Goal: Information Seeking & Learning: Learn about a topic

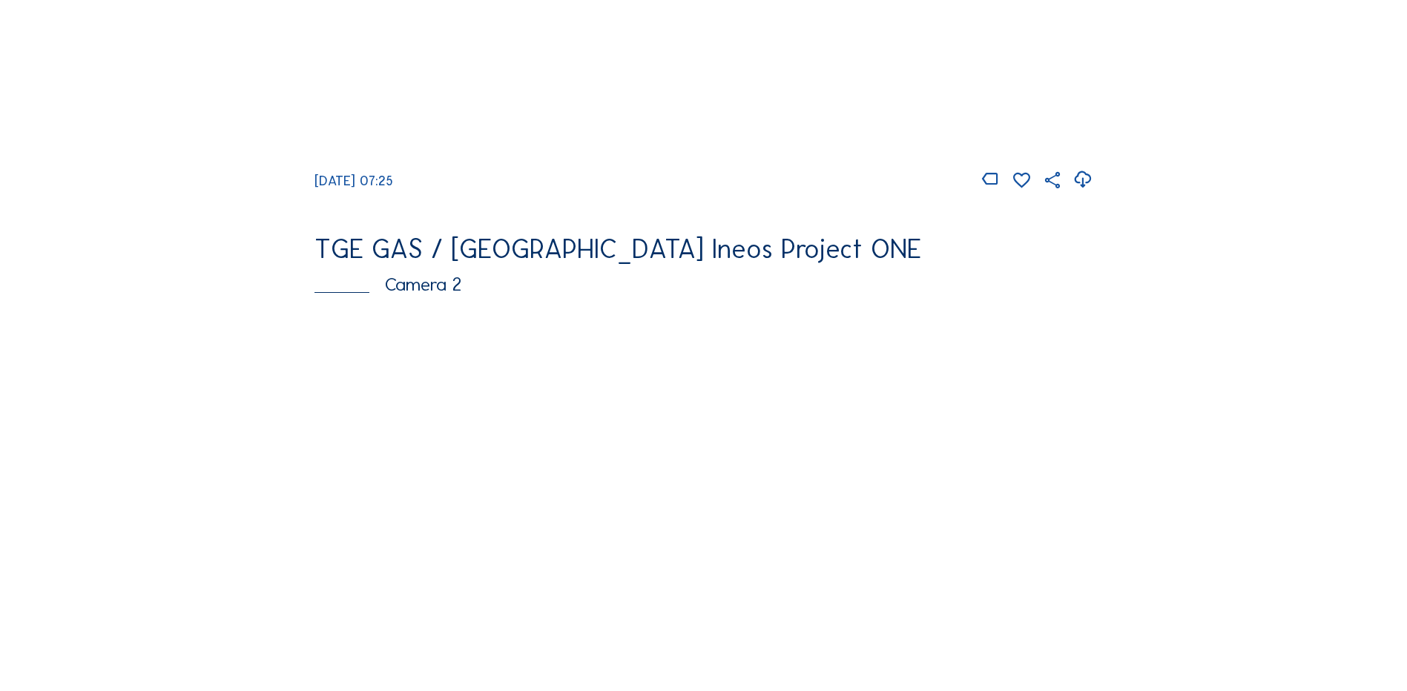
scroll to position [519, 0]
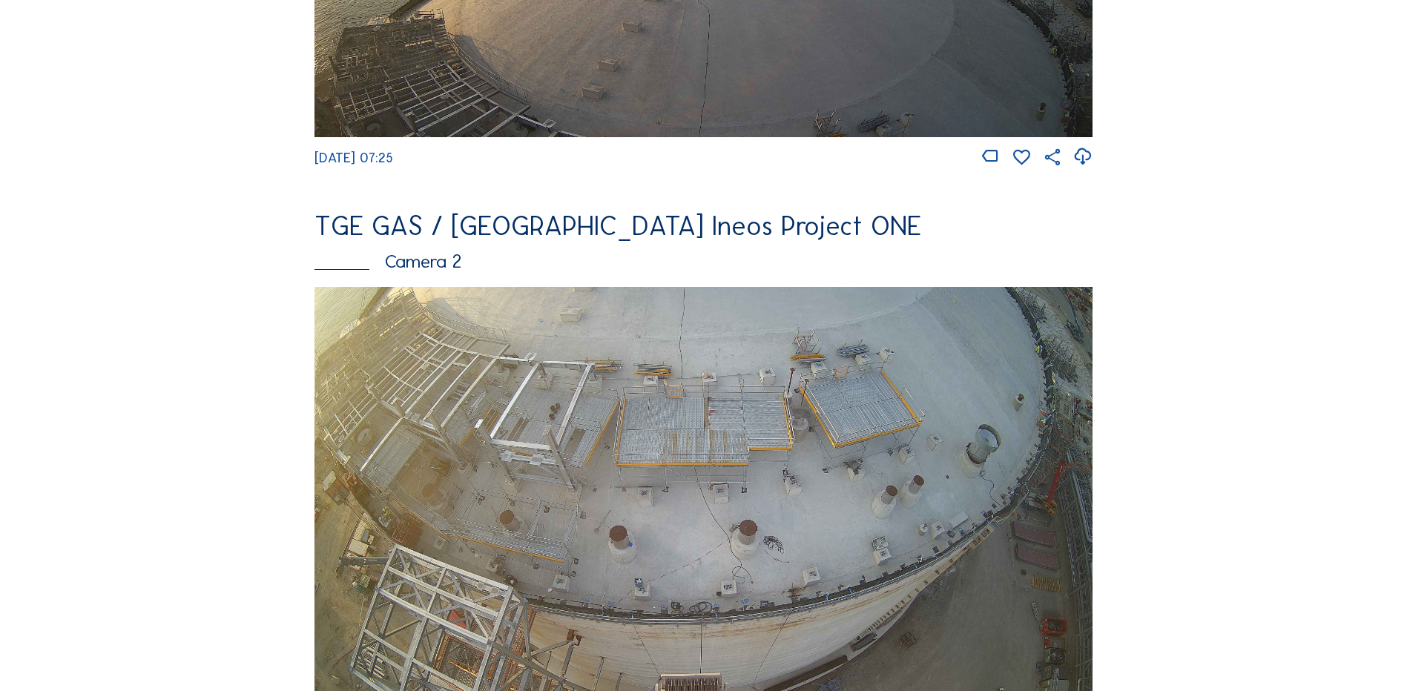
click at [525, 431] on img at bounding box center [703, 506] width 778 height 438
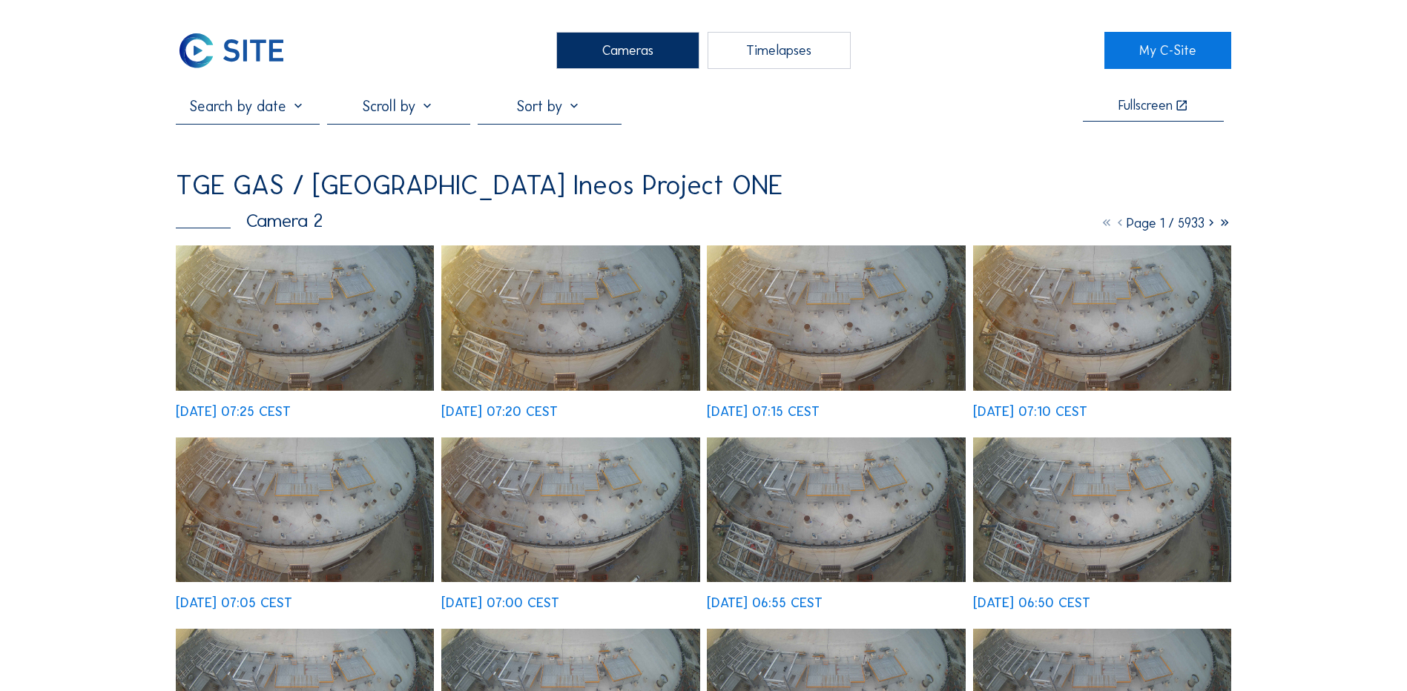
click at [328, 315] on img at bounding box center [305, 317] width 258 height 145
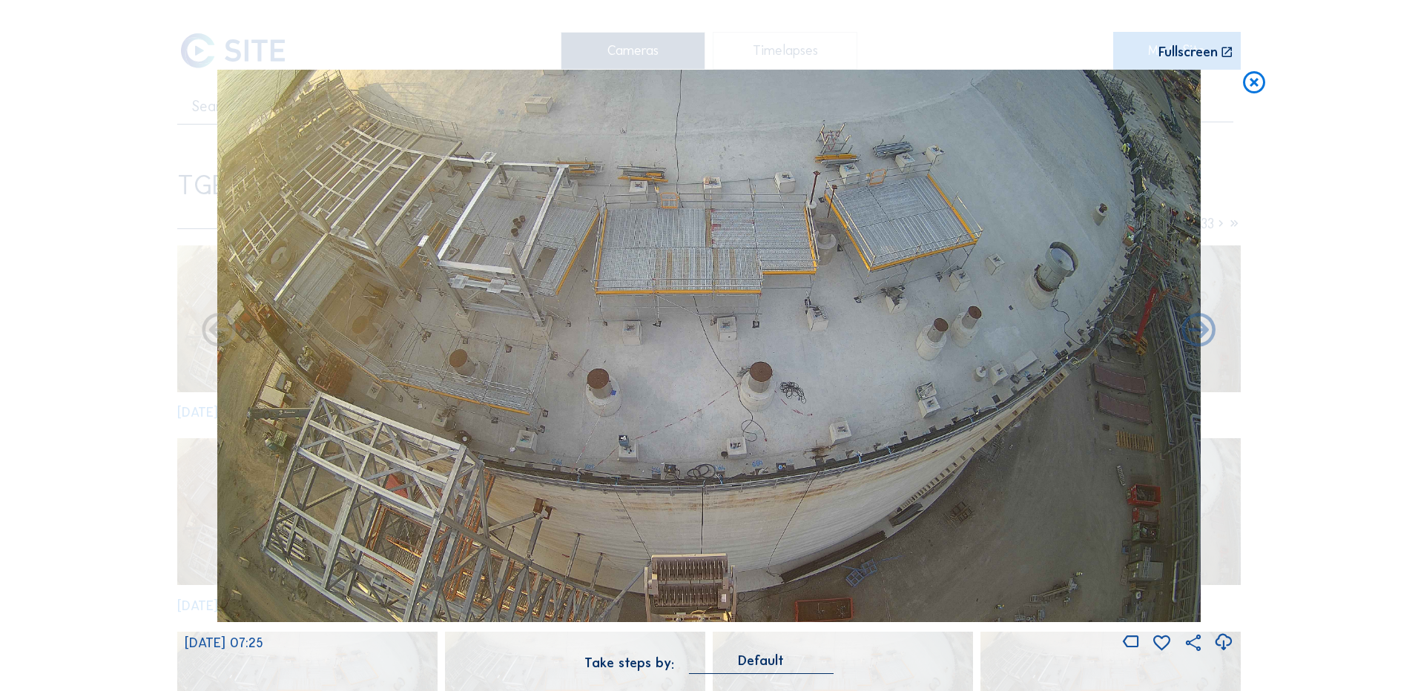
click at [1225, 640] on icon at bounding box center [1223, 642] width 20 height 24
click at [1296, 214] on div "Scroll to travel through time | Press 'Alt' Button + Scroll to Zoom | Click and…" at bounding box center [709, 345] width 1418 height 691
click at [1246, 86] on icon at bounding box center [1254, 83] width 27 height 27
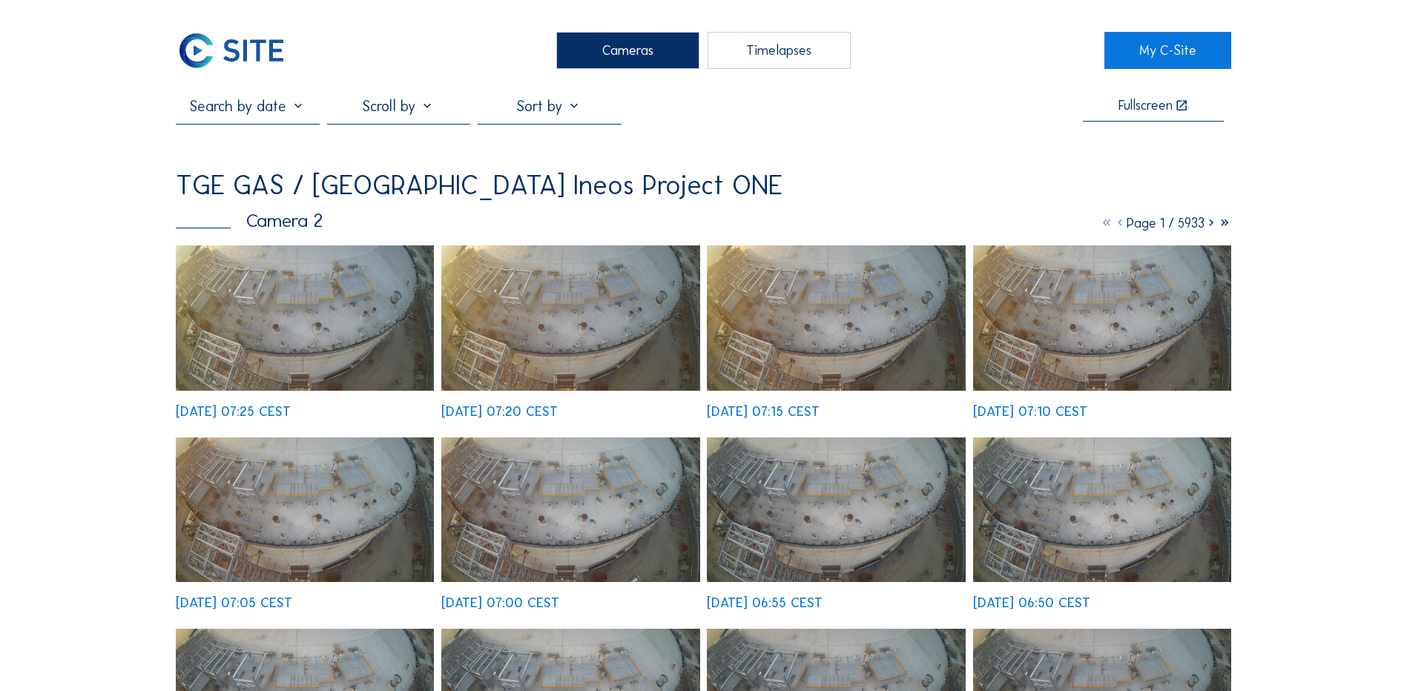
click at [627, 56] on div "Cameras" at bounding box center [627, 50] width 143 height 37
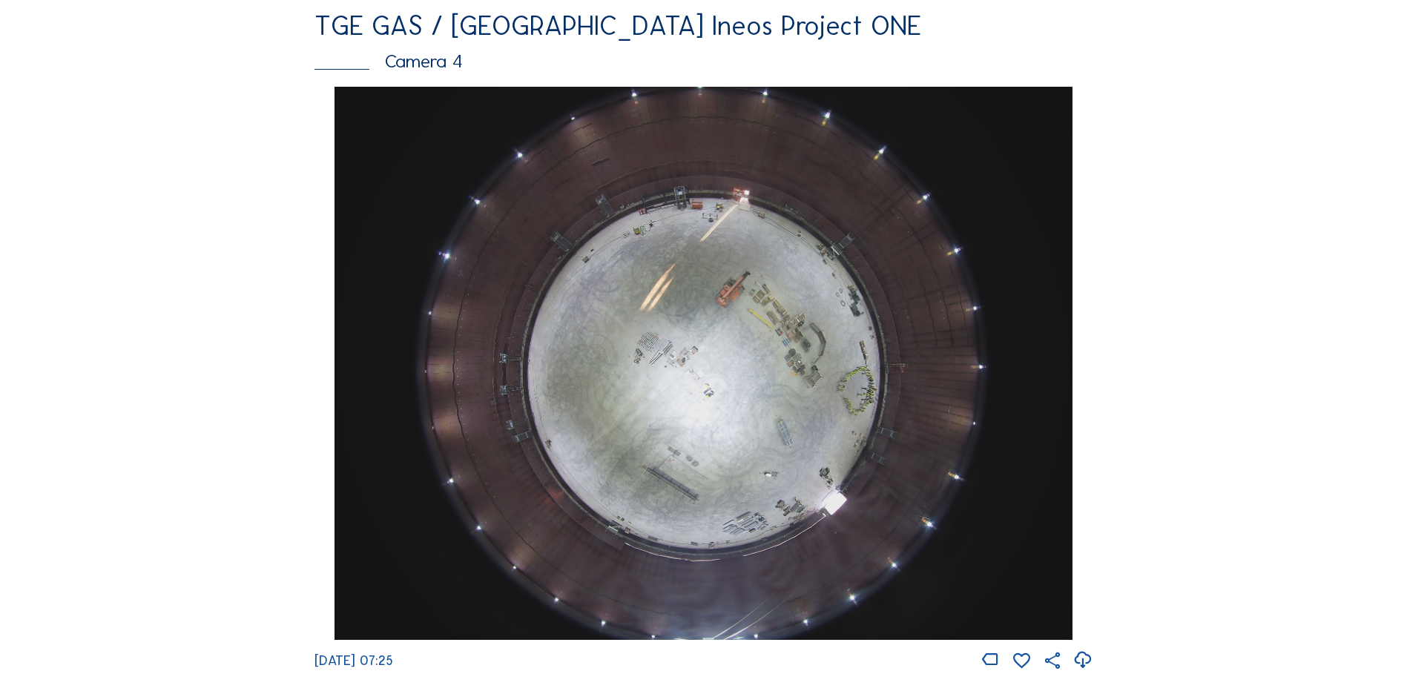
scroll to position [1335, 0]
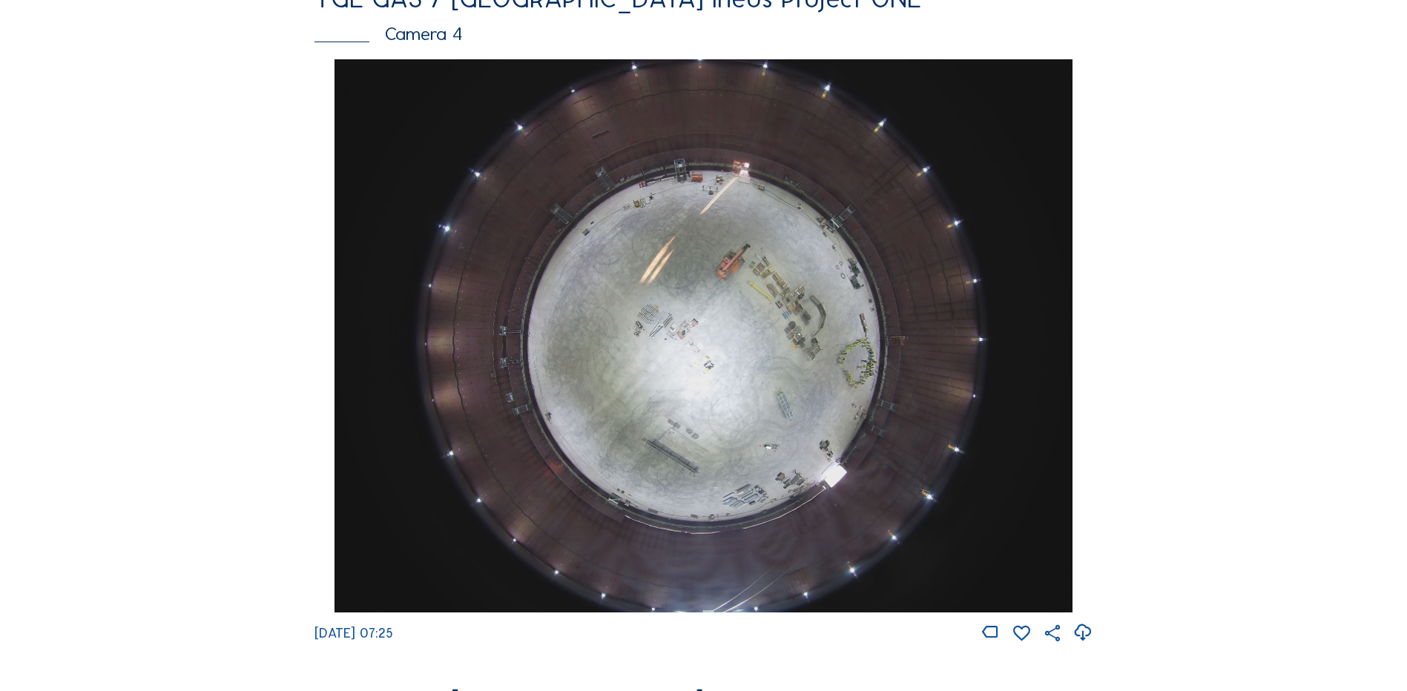
click at [739, 352] on img at bounding box center [702, 335] width 737 height 553
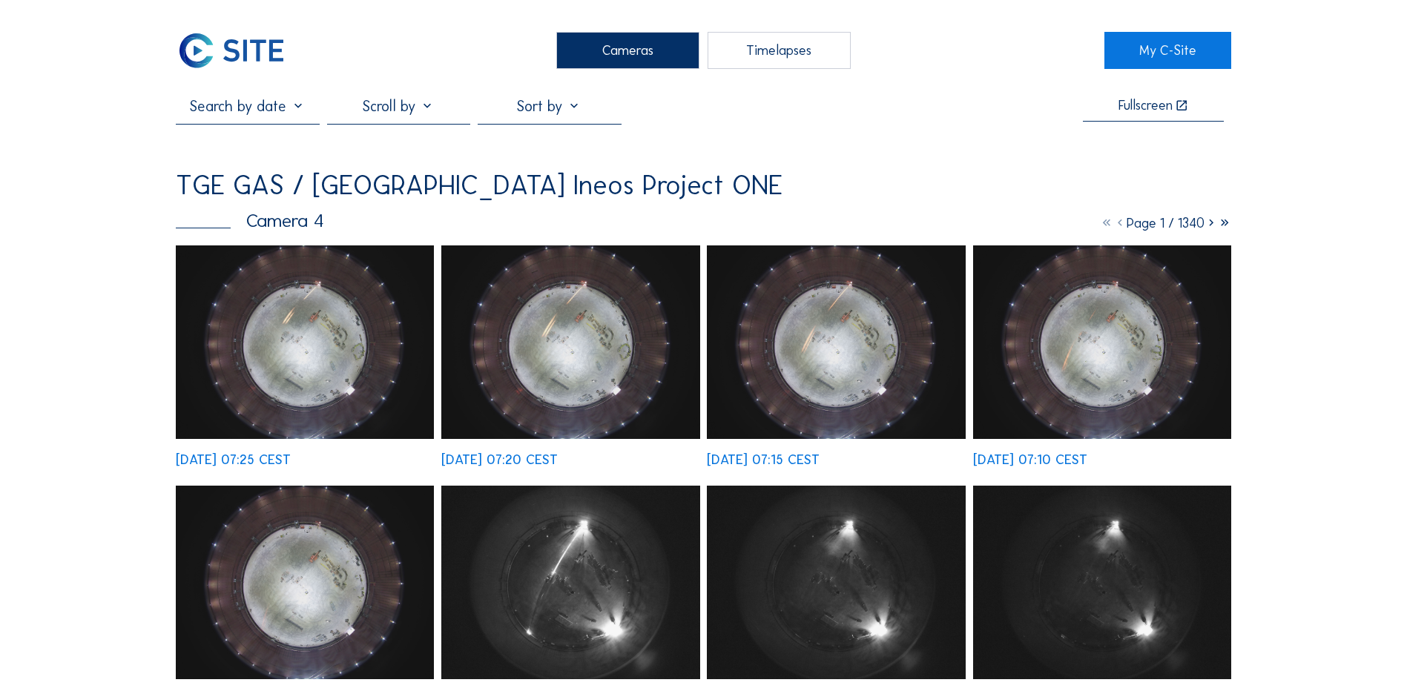
click at [339, 353] on img at bounding box center [305, 342] width 258 height 194
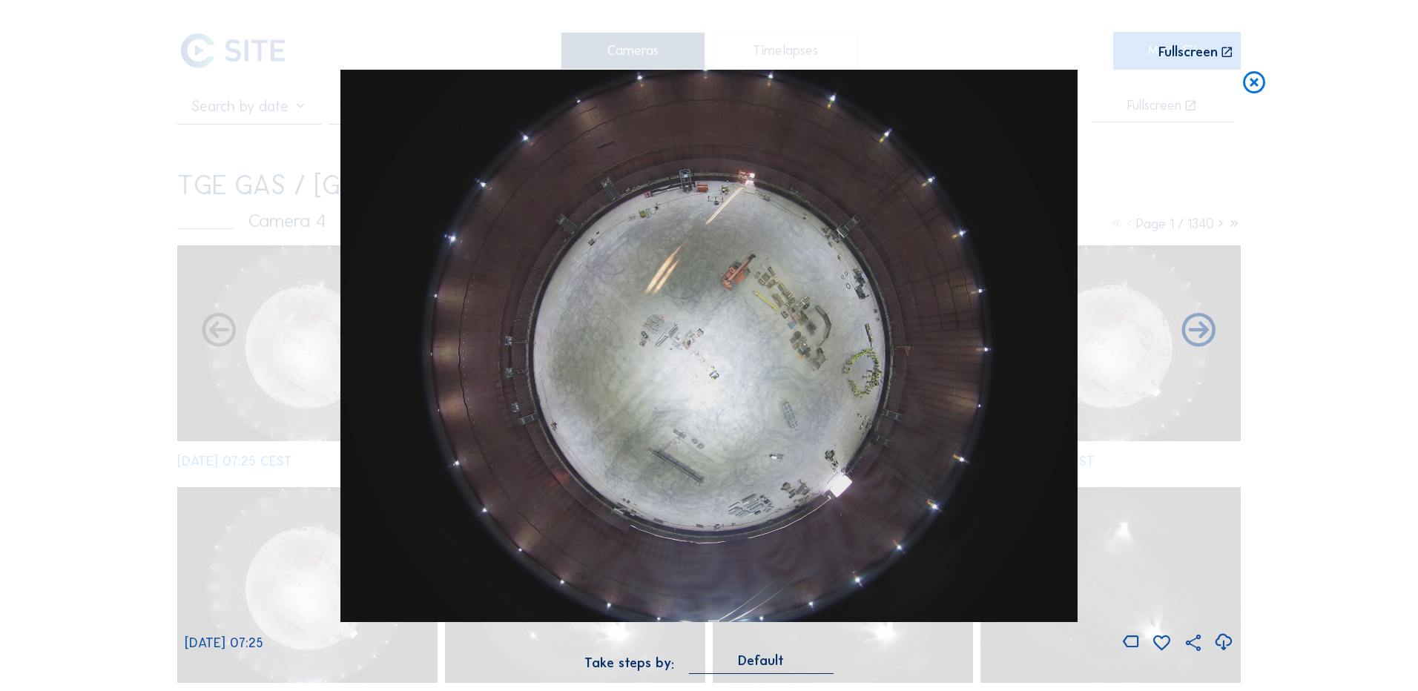
click at [1227, 644] on icon at bounding box center [1223, 642] width 20 height 24
drag, startPoint x: 141, startPoint y: 360, endPoint x: 369, endPoint y: 318, distance: 231.4
click at [141, 360] on div "Scroll to travel through time | Press 'Alt' Button + Scroll to Zoom | Click and…" at bounding box center [709, 345] width 1418 height 691
click at [1255, 85] on icon at bounding box center [1254, 83] width 27 height 27
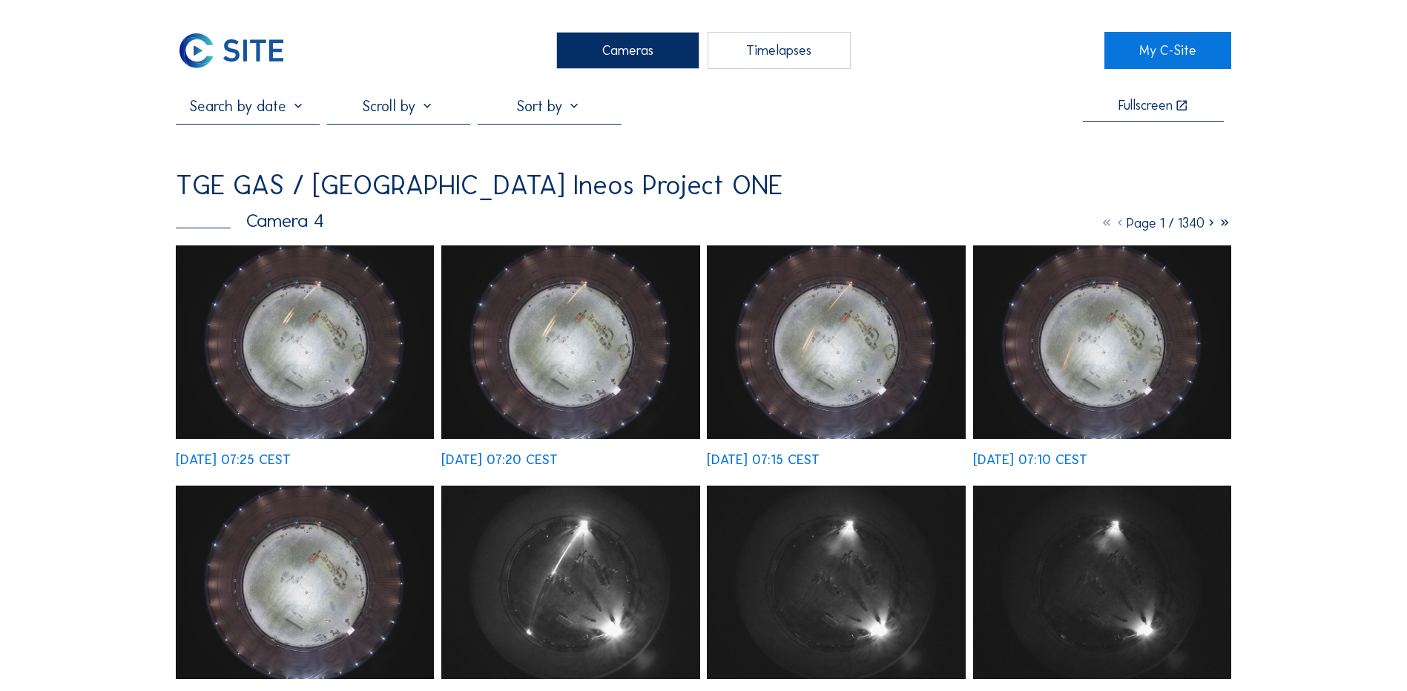
click at [610, 41] on div "Cameras" at bounding box center [627, 50] width 143 height 37
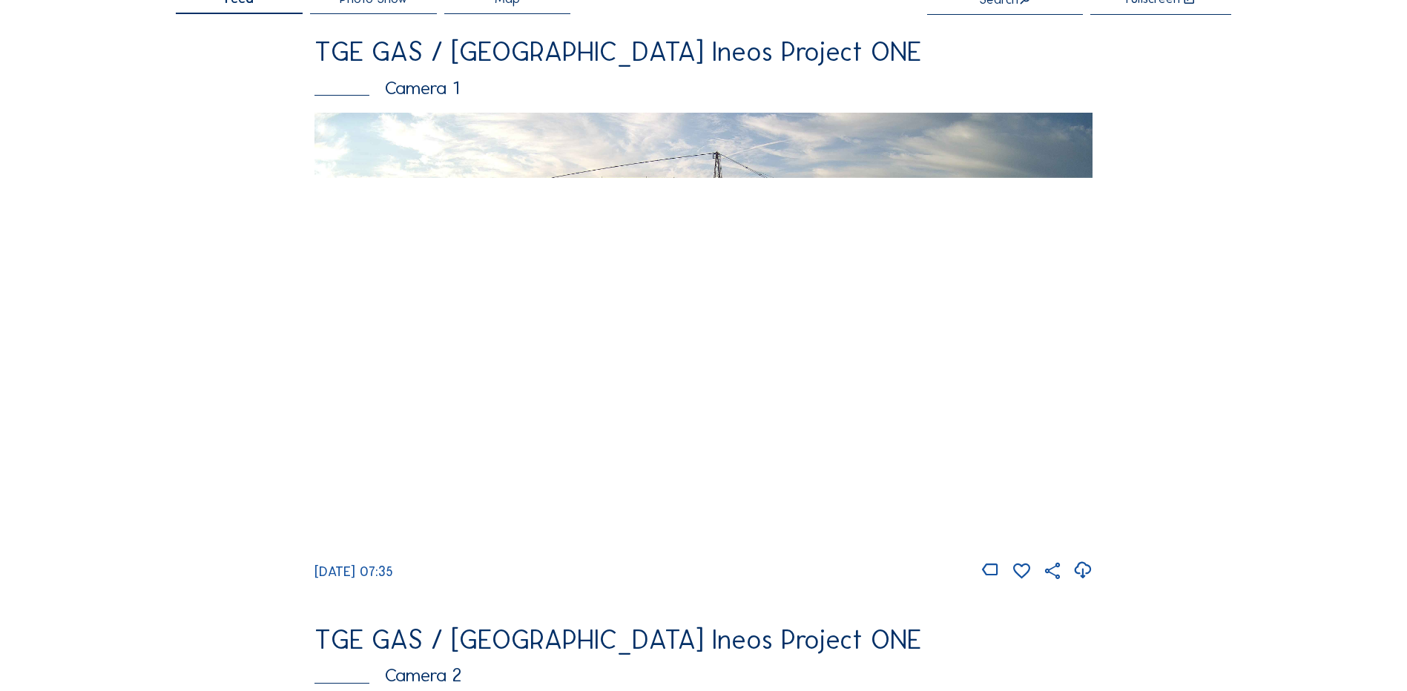
scroll to position [148, 0]
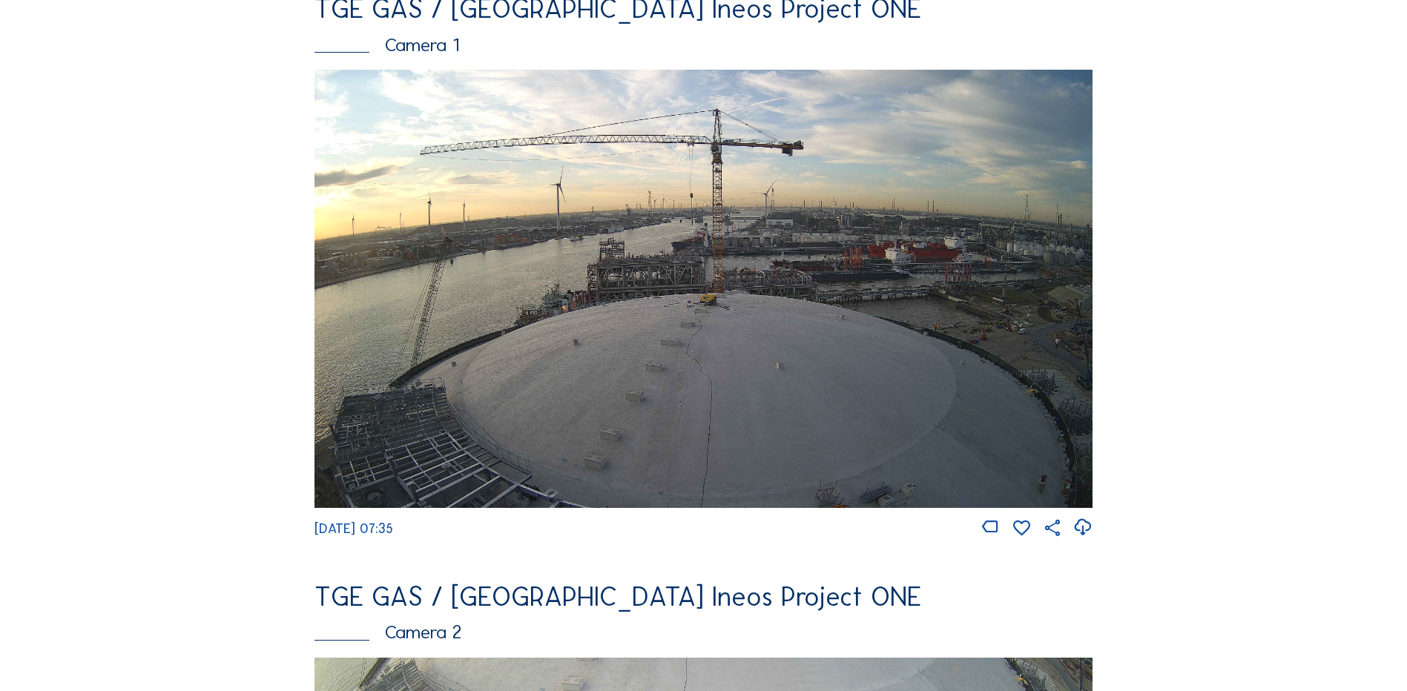
click at [561, 302] on img at bounding box center [703, 289] width 778 height 438
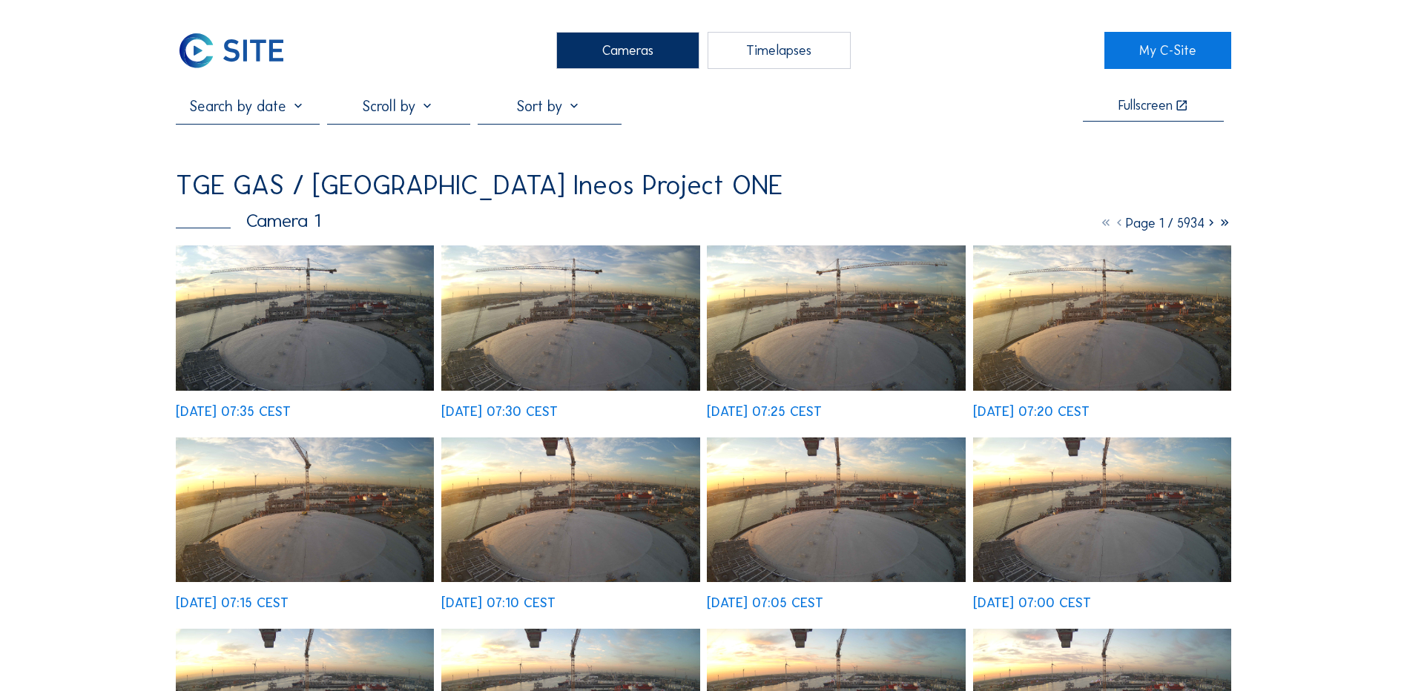
click at [274, 312] on img at bounding box center [305, 317] width 258 height 145
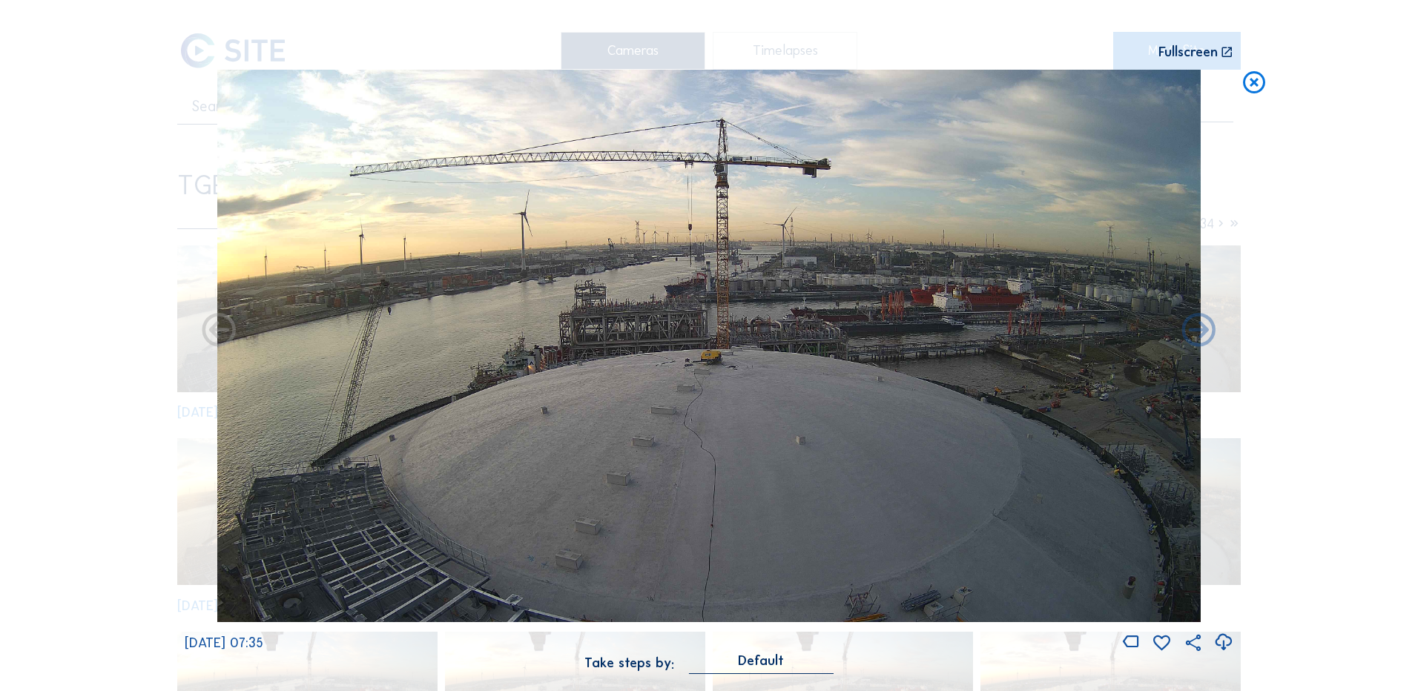
click at [1227, 643] on icon at bounding box center [1223, 642] width 20 height 24
click at [58, 369] on div "Scroll to travel through time | Press 'Alt' Button + Scroll to Zoom | Click and…" at bounding box center [709, 345] width 1418 height 691
click at [1250, 82] on icon at bounding box center [1254, 83] width 27 height 27
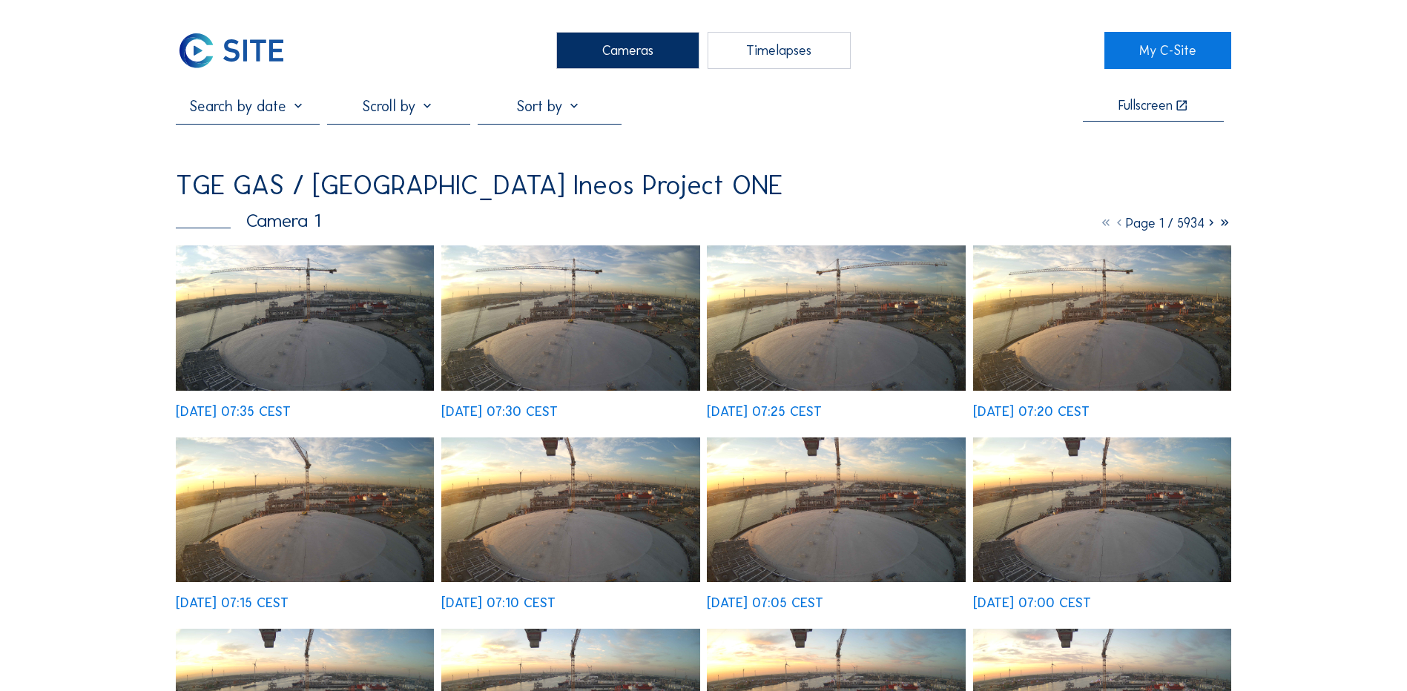
click at [584, 53] on div "Cameras" at bounding box center [627, 50] width 143 height 37
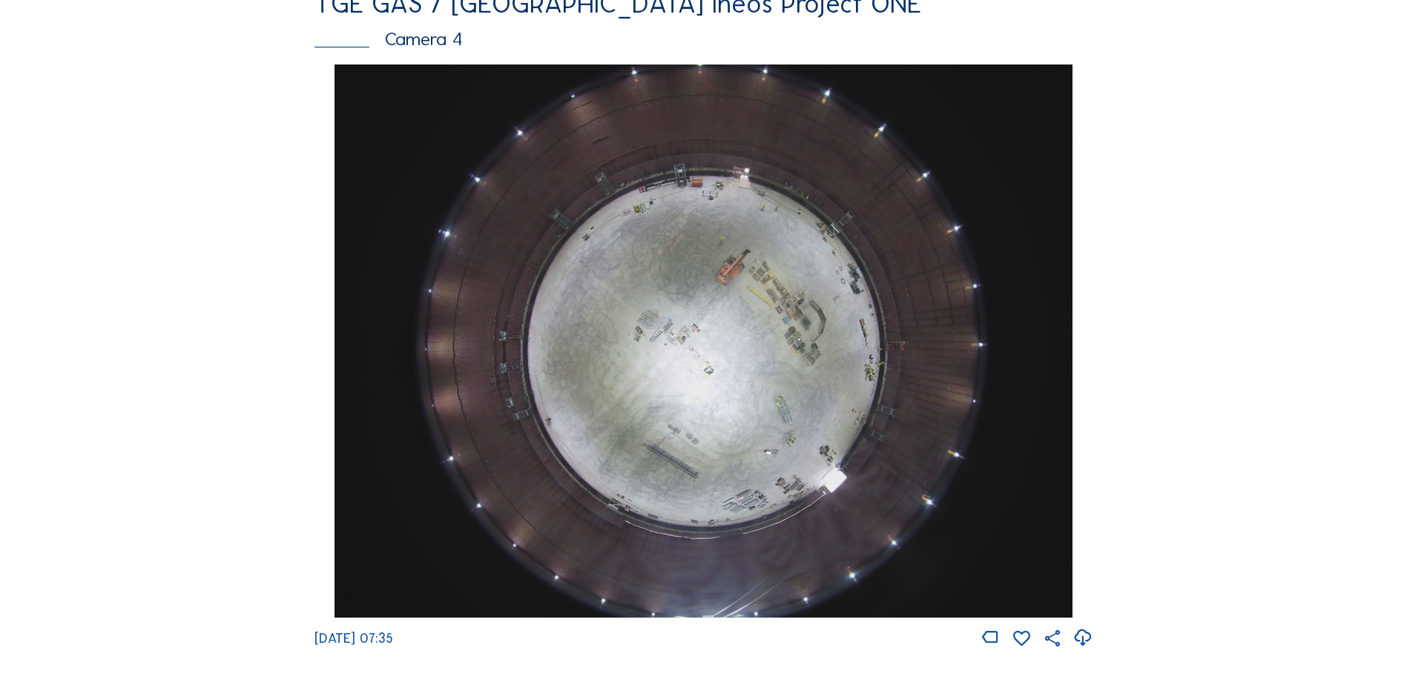
scroll to position [1335, 0]
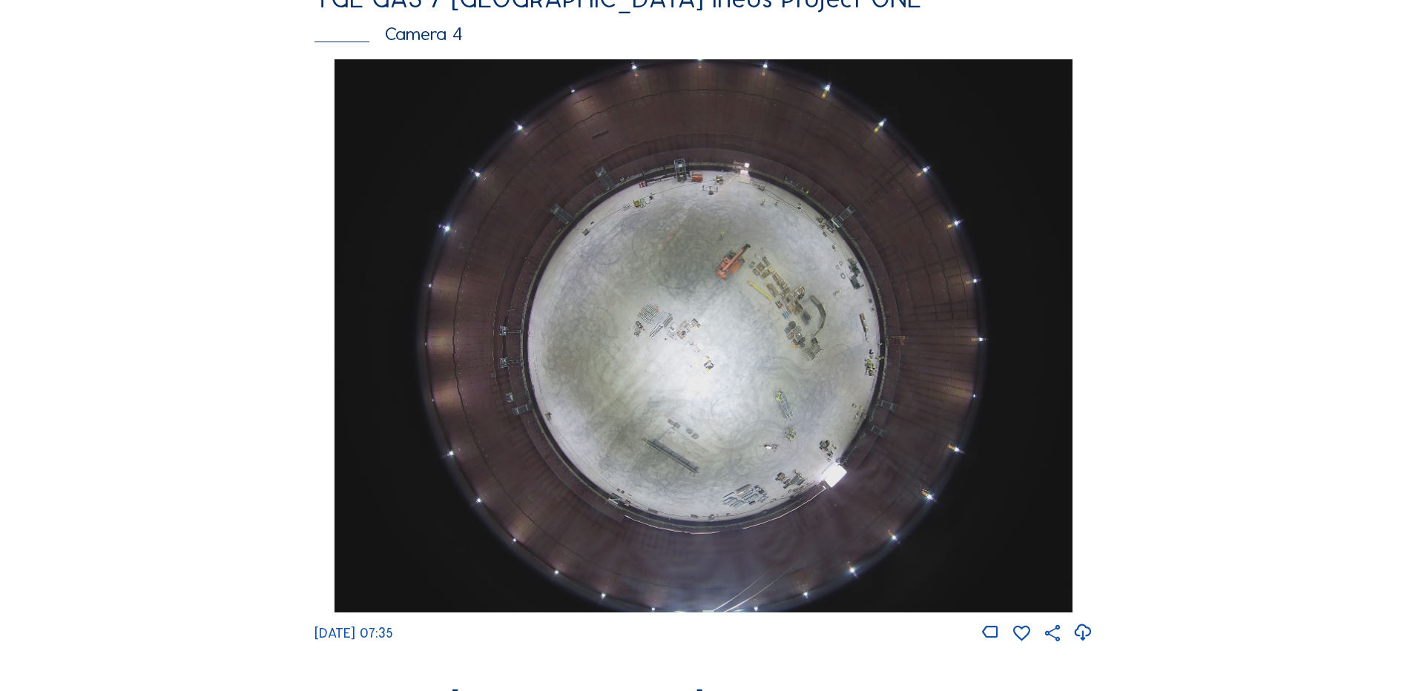
click at [703, 336] on img at bounding box center [702, 335] width 737 height 553
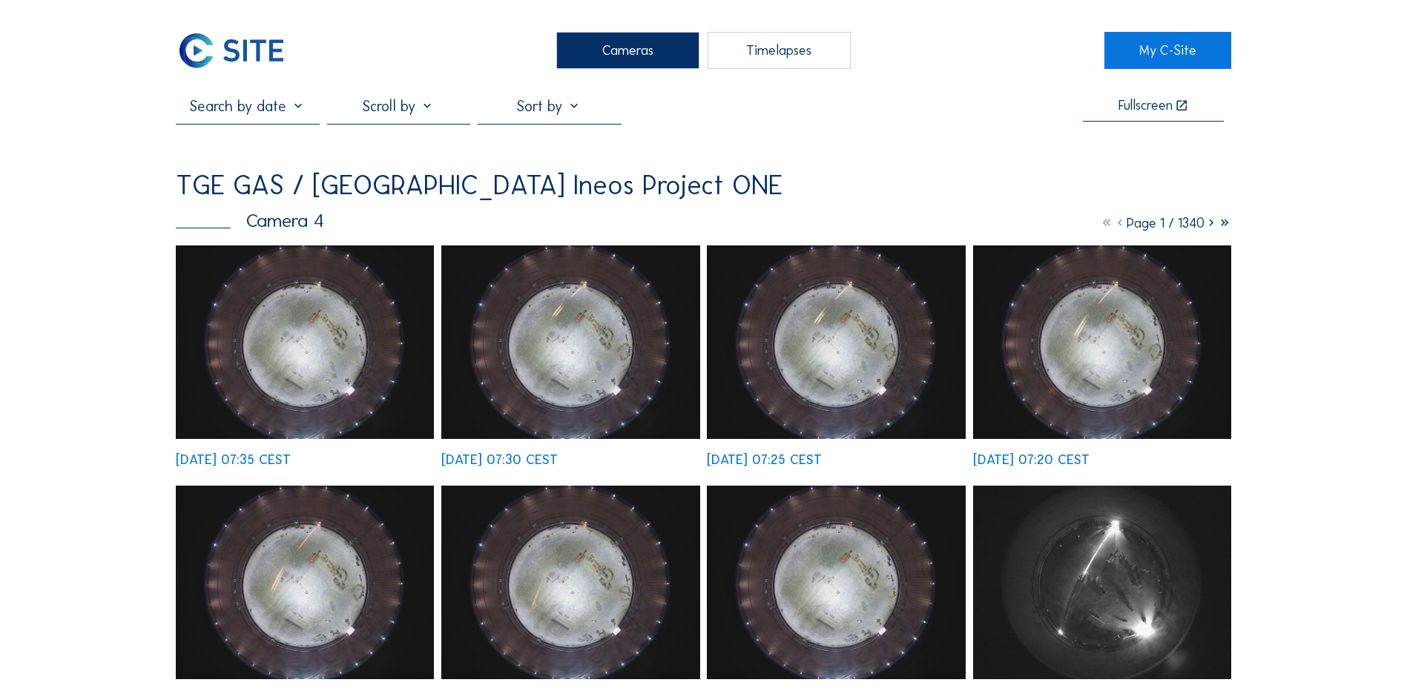
click at [329, 317] on img at bounding box center [305, 342] width 258 height 194
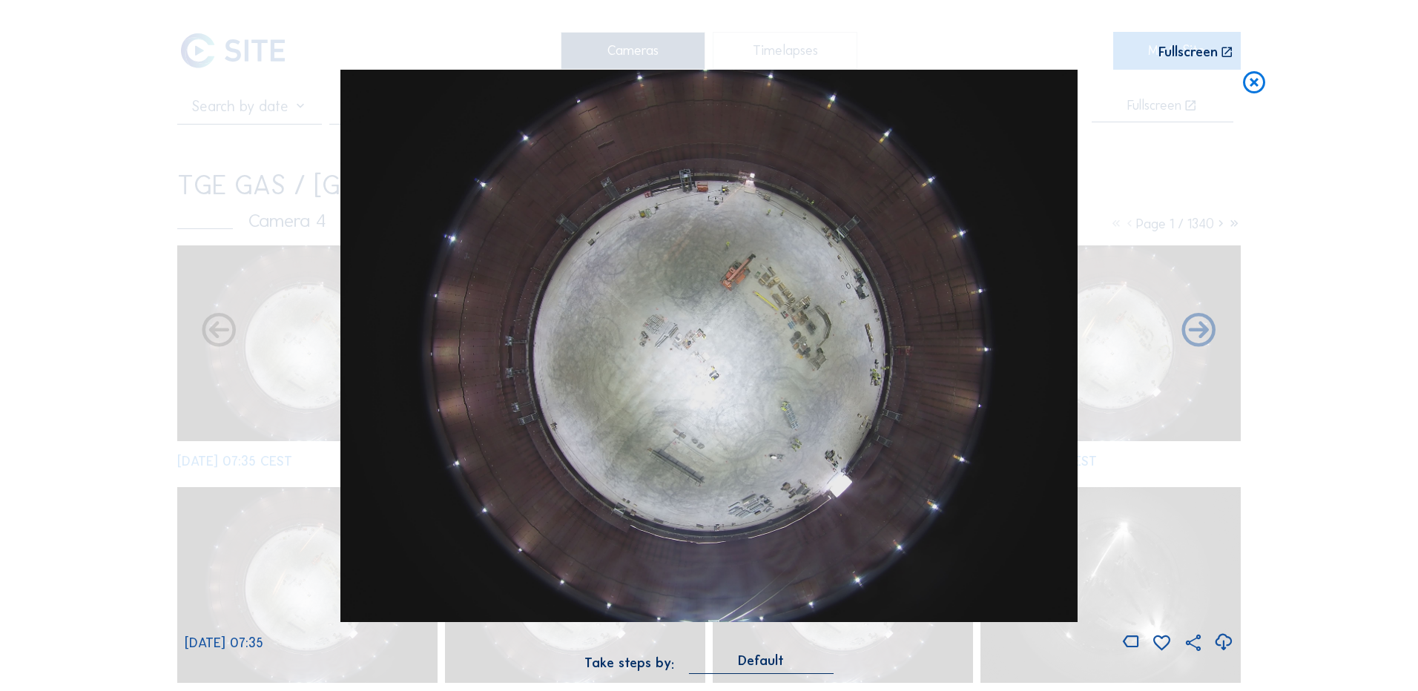
click at [1226, 644] on icon at bounding box center [1223, 642] width 20 height 24
drag, startPoint x: 1372, startPoint y: 376, endPoint x: 1357, endPoint y: 337, distance: 41.3
click at [1371, 376] on div "Scroll to travel through time | Press 'Alt' Button + Scroll to Zoom | Click and…" at bounding box center [709, 345] width 1418 height 691
click at [1256, 82] on icon at bounding box center [1254, 83] width 27 height 27
